Goal: Find specific page/section: Find specific page/section

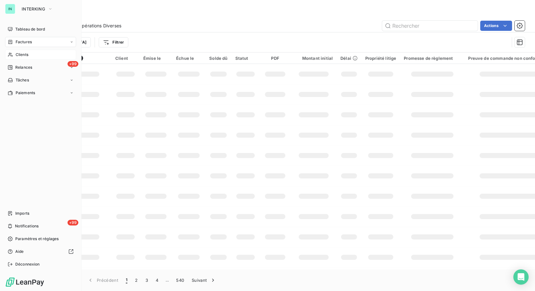
click at [17, 55] on span "Clients" at bounding box center [22, 55] width 13 height 6
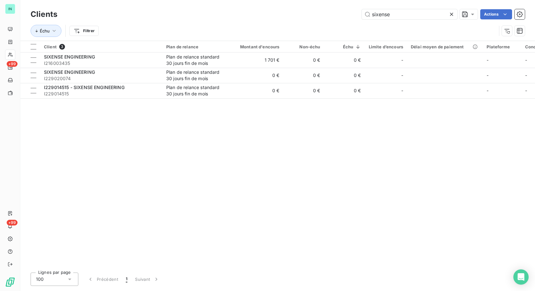
click at [451, 17] on icon at bounding box center [451, 14] width 6 height 6
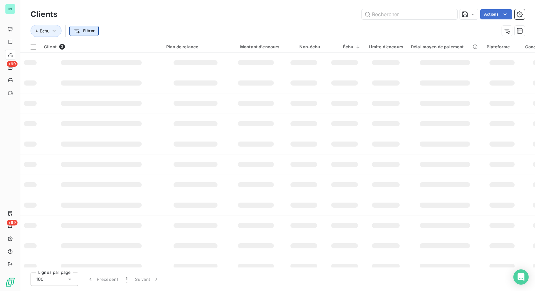
click at [76, 31] on html "IN +99 +99 Clients Actions Échu Filtrer Client 3 Plan de relance Montant d'enco…" at bounding box center [267, 145] width 535 height 291
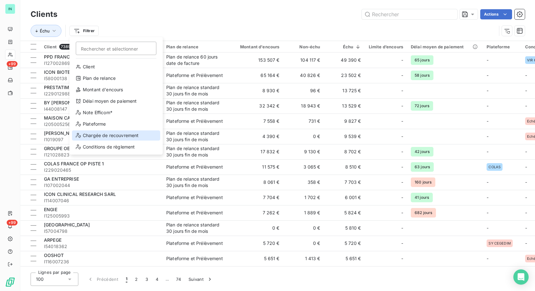
click at [107, 136] on div "Chargée de recouvrement" at bounding box center [116, 135] width 88 height 10
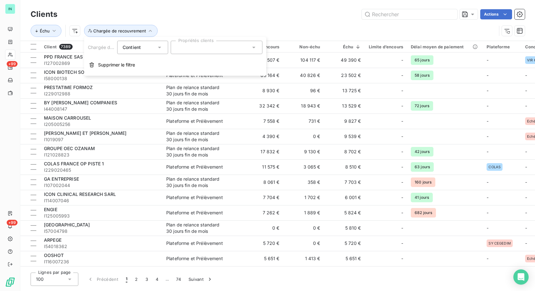
click at [198, 45] on div at bounding box center [217, 47] width 92 height 13
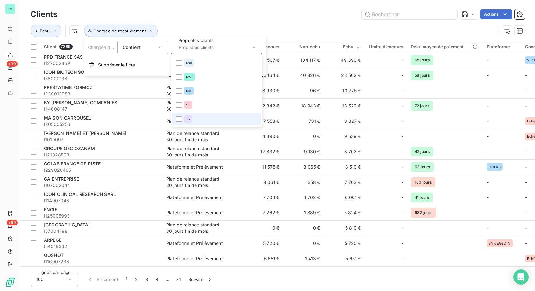
drag, startPoint x: 195, startPoint y: 120, endPoint x: 198, endPoint y: 116, distance: 4.6
click at [195, 120] on li "TR" at bounding box center [216, 119] width 89 height 13
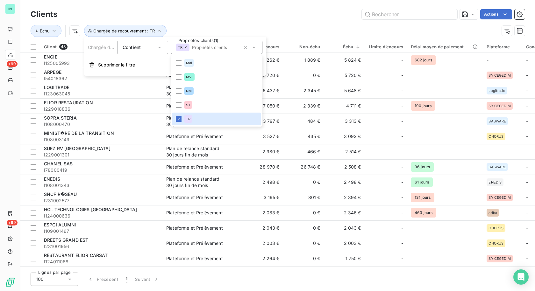
click at [291, 25] on div "Échu Chargée de recouvrement : TR" at bounding box center [264, 31] width 466 height 12
